Goal: Transaction & Acquisition: Book appointment/travel/reservation

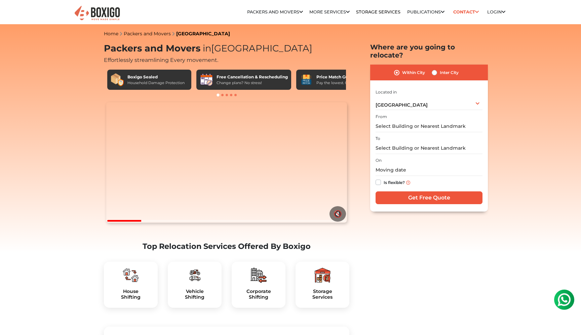
click at [440, 69] on label "Inter City" at bounding box center [449, 73] width 19 height 8
click at [434, 69] on input "Inter City" at bounding box center [434, 72] width 5 height 7
radio input "true"
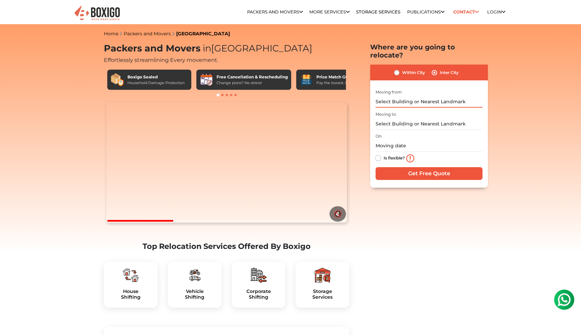
click at [394, 96] on input "text" at bounding box center [428, 102] width 107 height 12
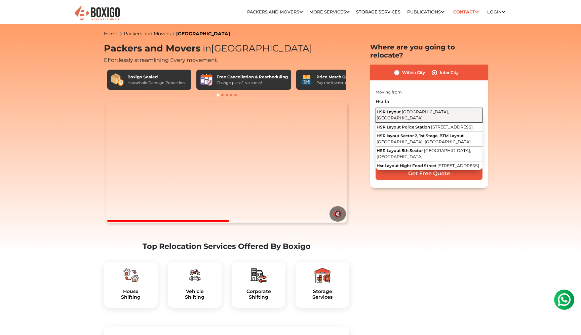
click at [396, 109] on span "HSR Layout" at bounding box center [388, 111] width 24 height 5
type input "HSR Layout, Bengaluru, Karnataka"
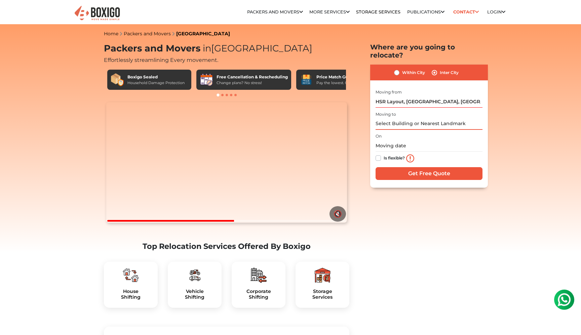
click at [396, 118] on input "text" at bounding box center [428, 124] width 107 height 12
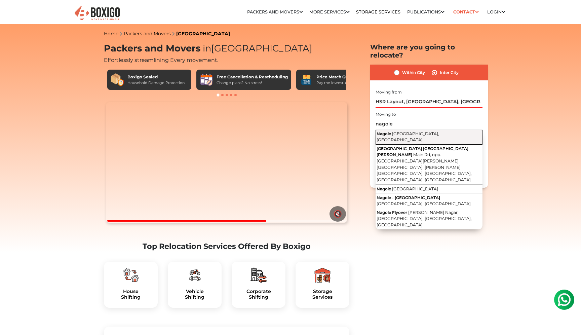
click at [403, 131] on span "Hyderabad, Telangana" at bounding box center [407, 136] width 63 height 11
type input "Nagole, Hyderabad, Telangana"
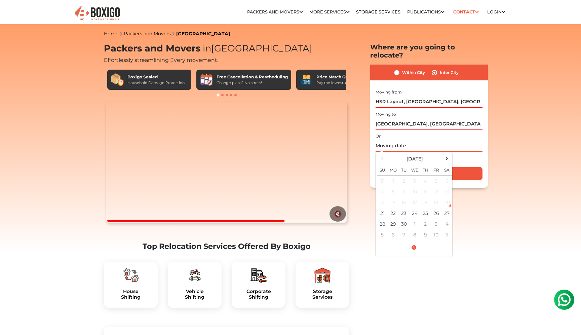
click at [395, 140] on input "text" at bounding box center [428, 146] width 107 height 12
click at [428, 208] on td "25" at bounding box center [425, 213] width 11 height 11
type input "09/25/2025 12:00 AM"
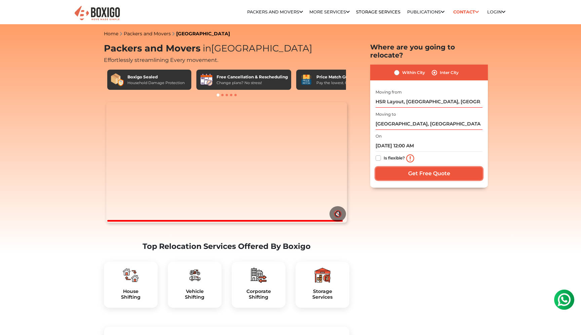
click at [402, 167] on input "Get Free Quote" at bounding box center [428, 173] width 107 height 13
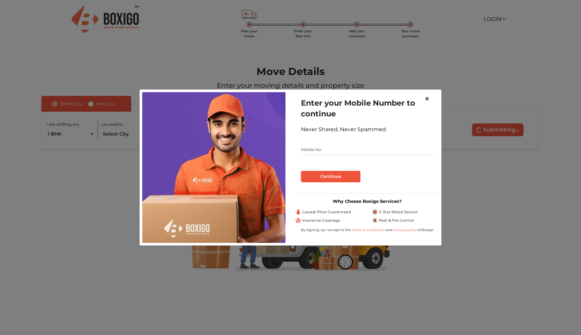
click at [427, 98] on span "×" at bounding box center [426, 99] width 5 height 10
